Goal: Transaction & Acquisition: Obtain resource

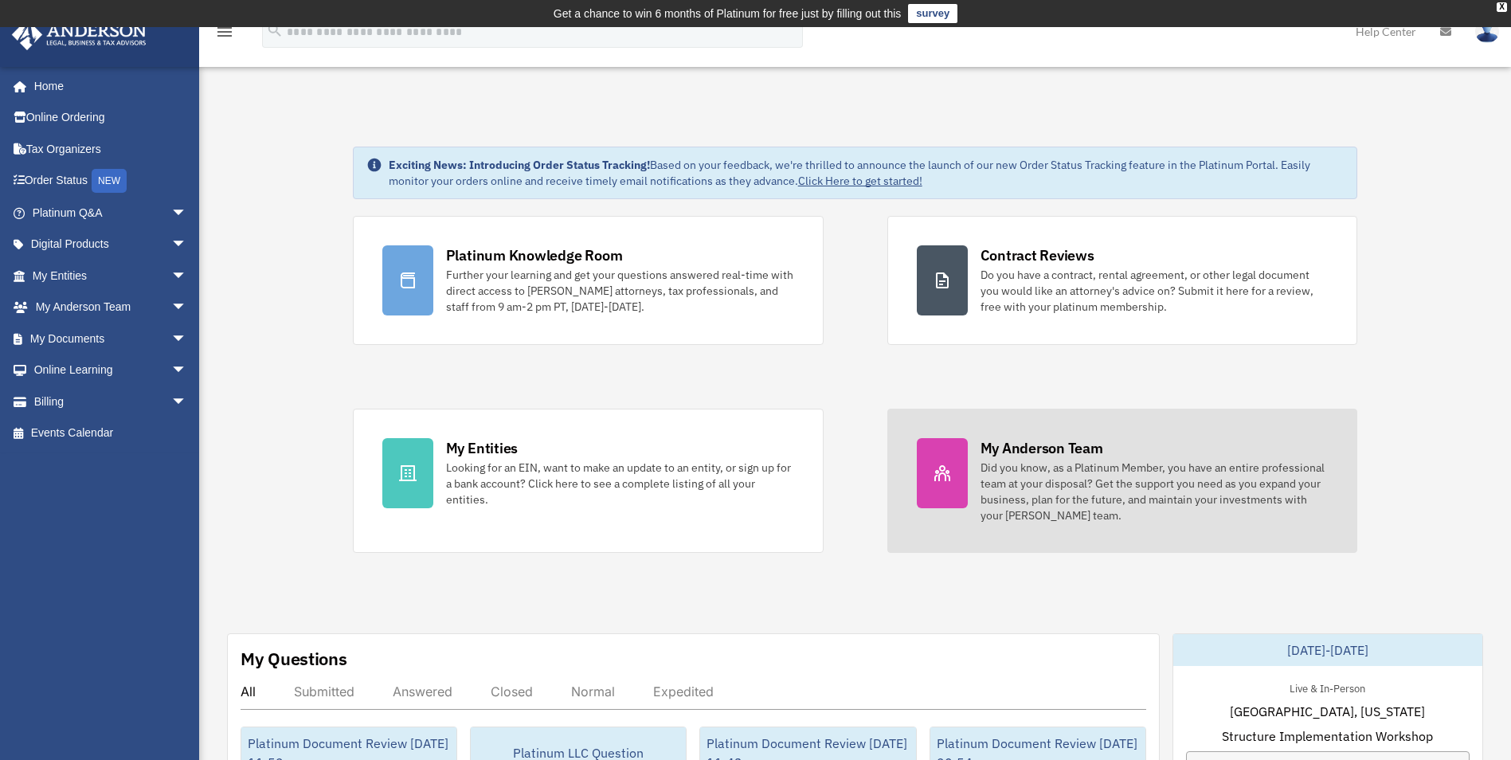
click at [1106, 488] on div "Did you know, as a Platinum Member, you have an entire professional team at you…" at bounding box center [1155, 492] width 348 height 64
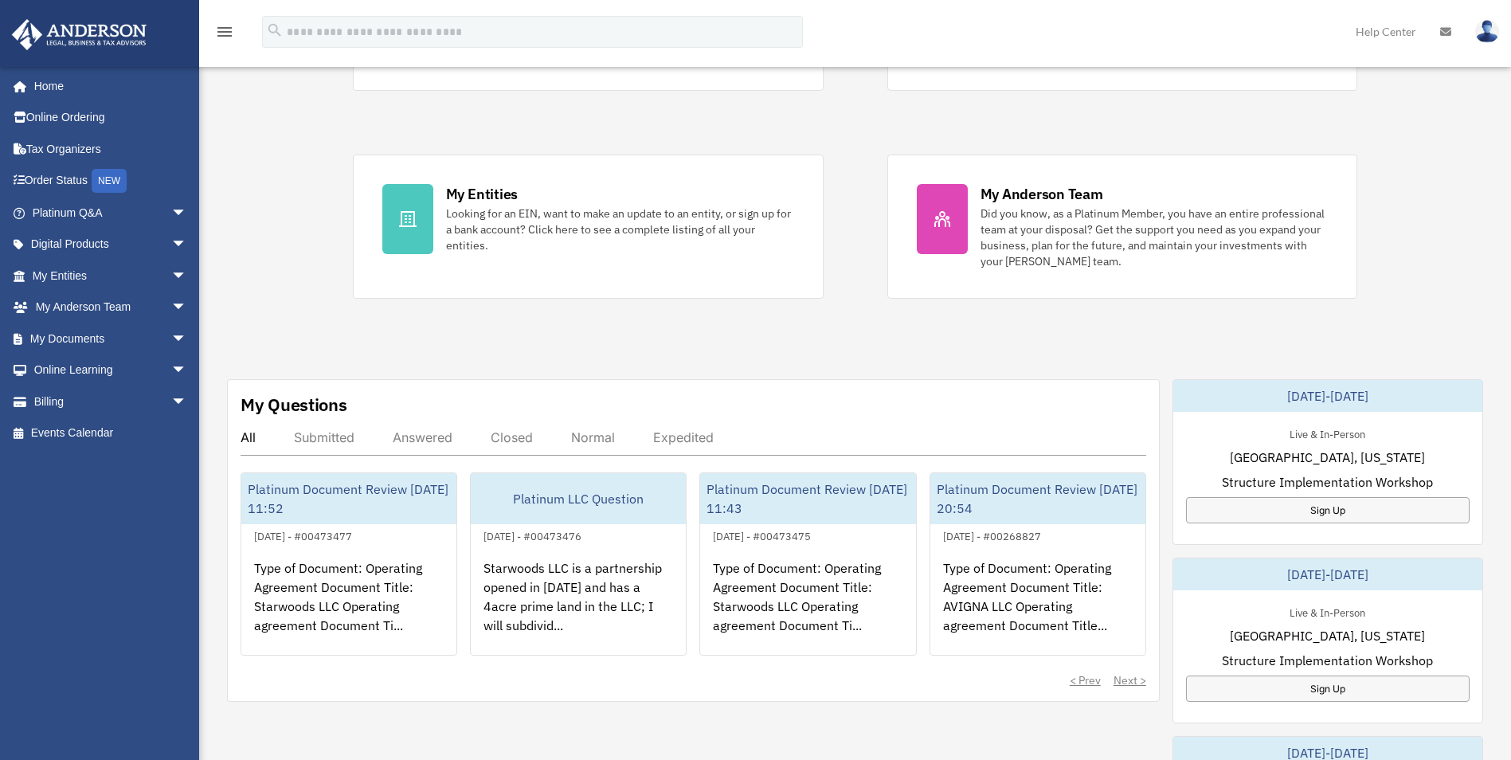
scroll to position [319, 0]
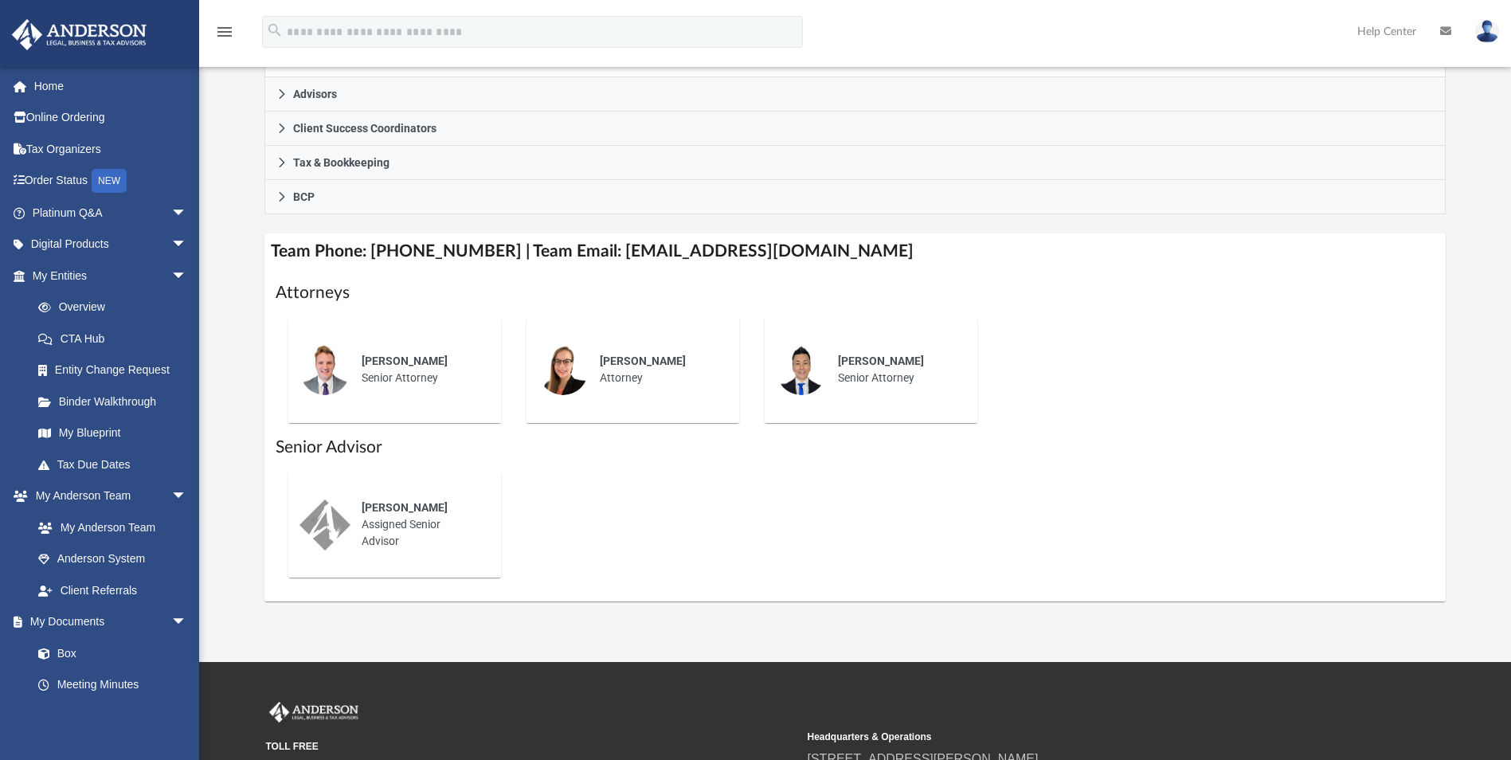
scroll to position [478, 0]
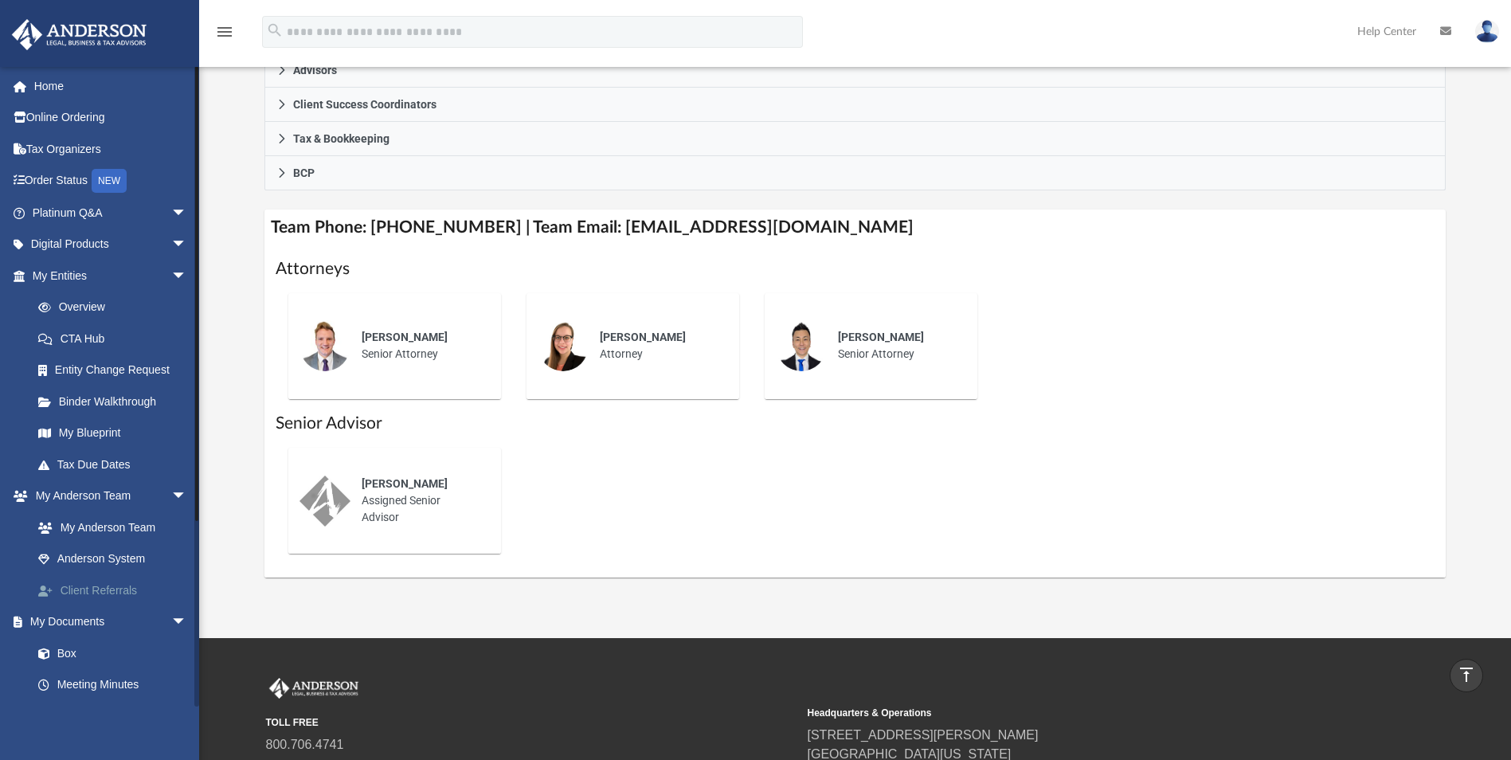
click at [109, 586] on link "Client Referrals" at bounding box center [116, 590] width 189 height 32
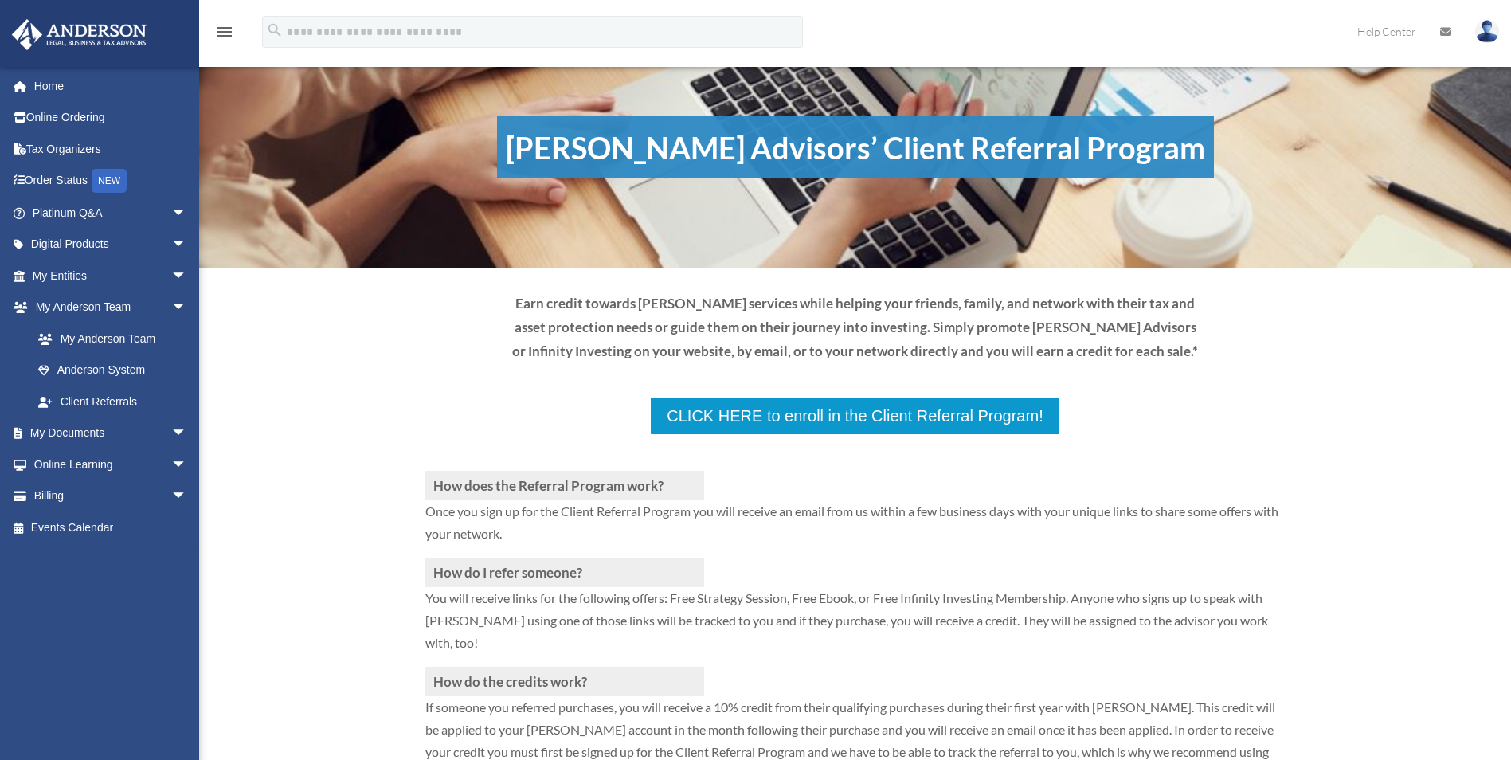
click at [109, 591] on div "drvijaygadiraju@gmail.com Sign Out drvijaygadiraju@gmail.com Home Online Orderi…" at bounding box center [105, 386] width 211 height 641
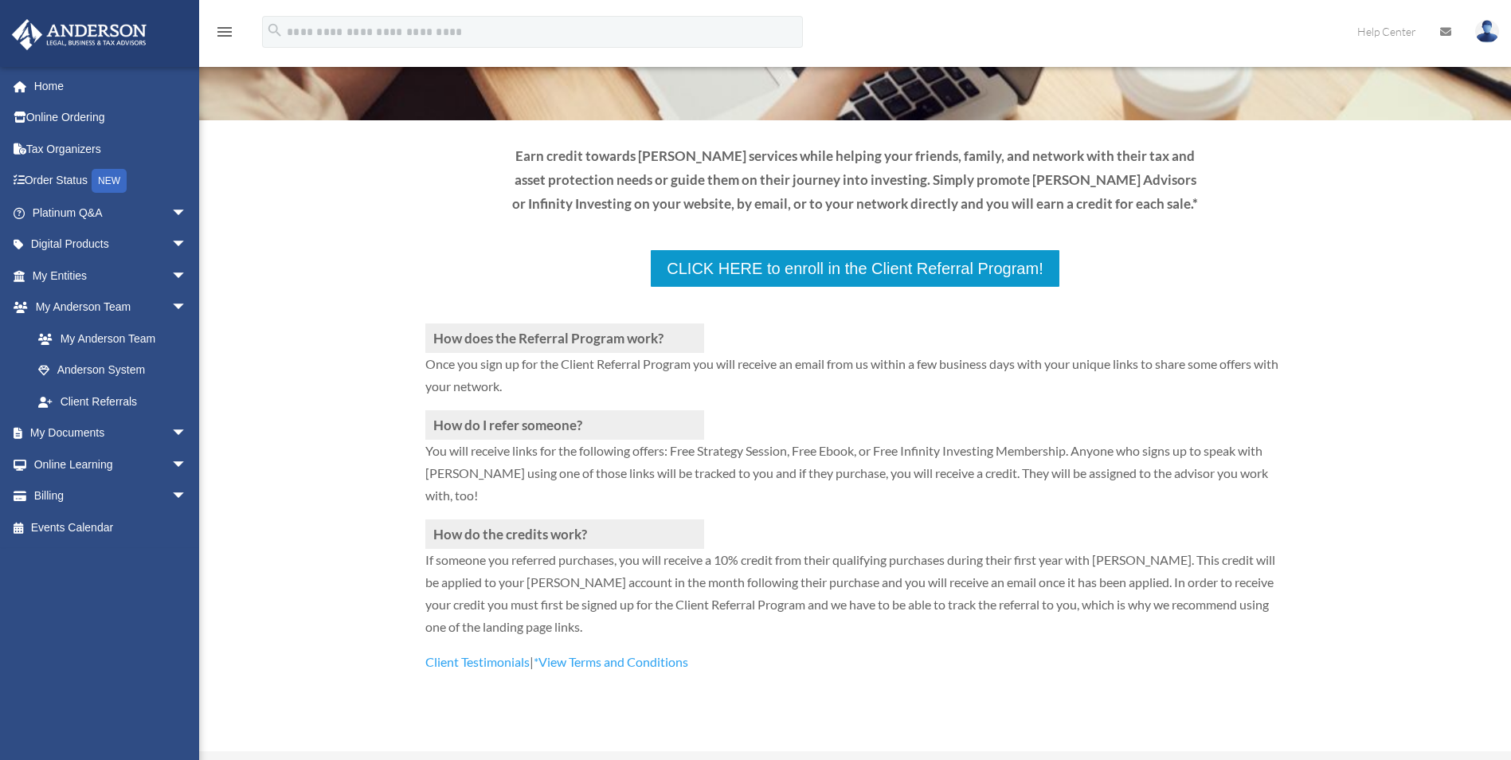
scroll to position [239, 0]
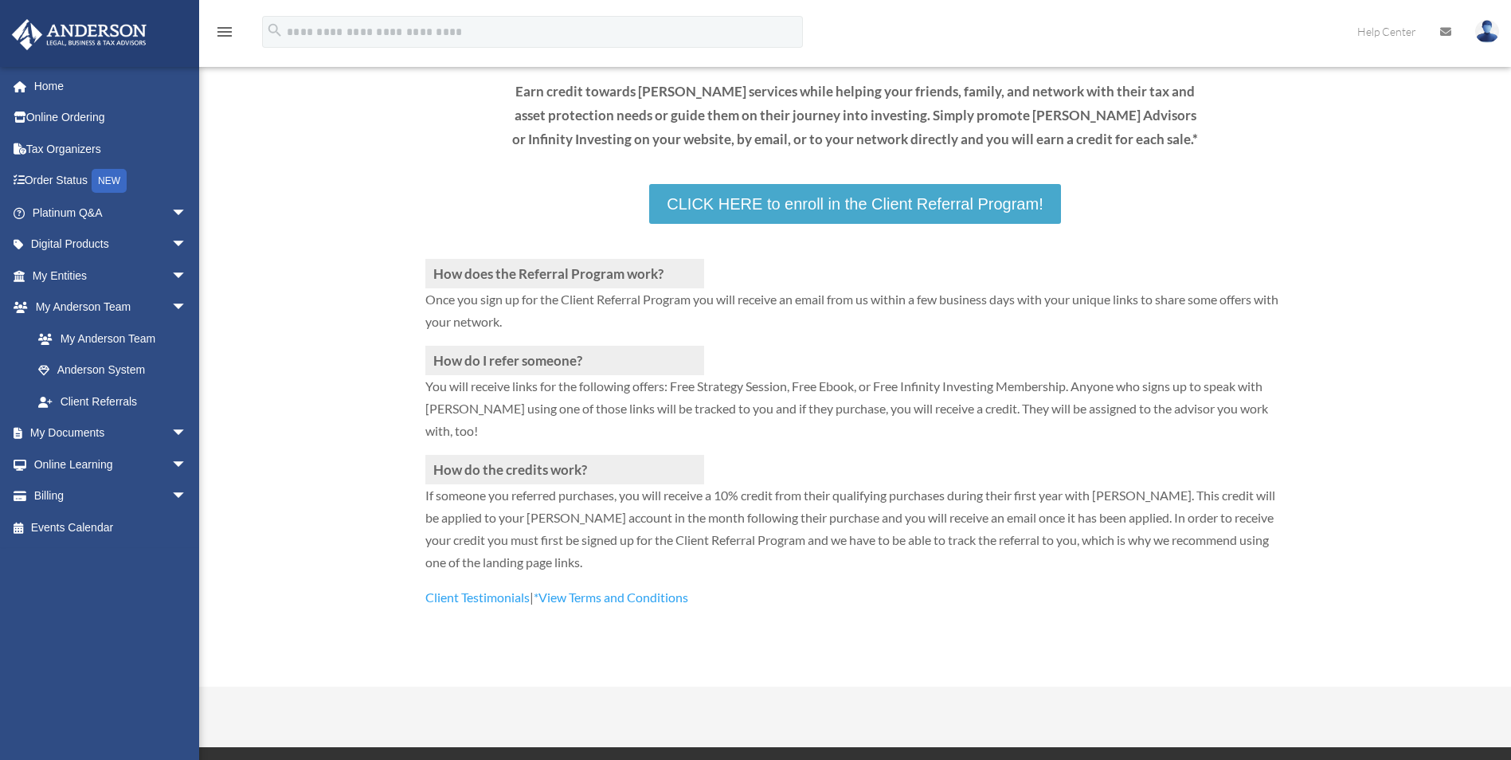
click at [780, 207] on link "CLICK HERE to enroll in the Client Referral Program!" at bounding box center [854, 204] width 411 height 40
